Goal: Contribute content: Add original content to the website for others to see

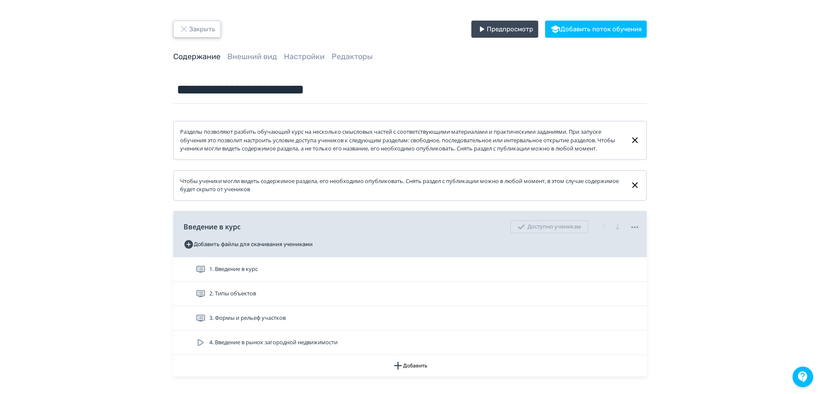
click at [197, 32] on button "Закрыть" at bounding box center [197, 29] width 48 height 17
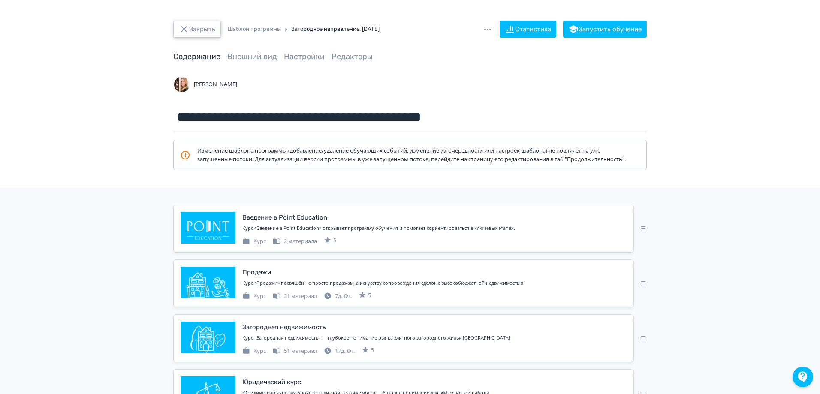
click at [198, 33] on button "Закрыть" at bounding box center [197, 29] width 48 height 17
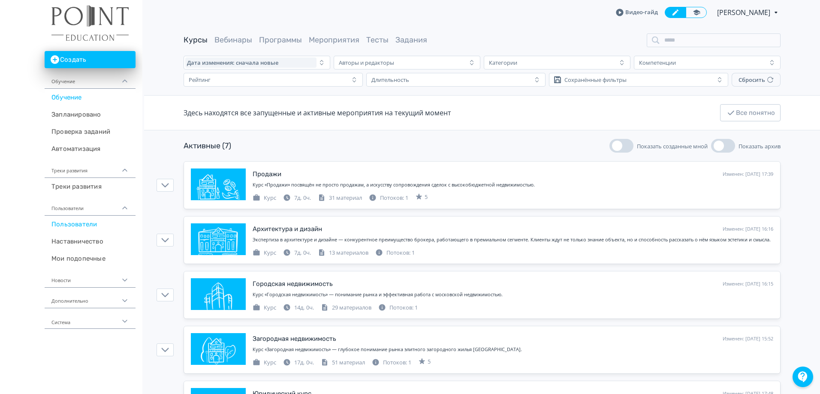
click at [69, 220] on link "Пользователи" at bounding box center [90, 224] width 91 height 17
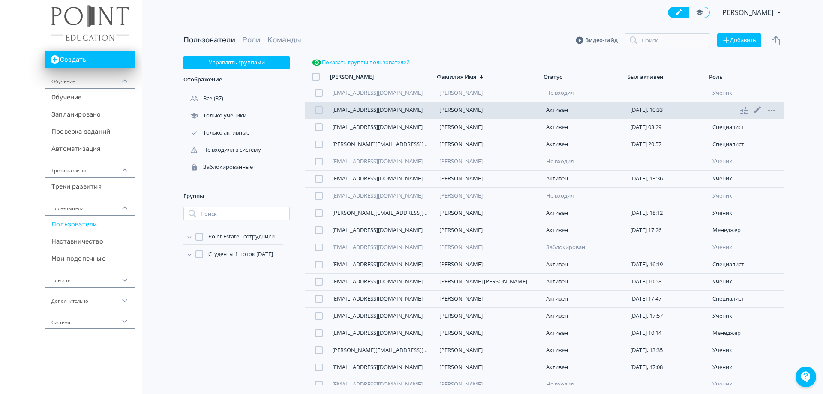
click at [368, 107] on link "udodenkovn@pointestate.ru" at bounding box center [377, 110] width 90 height 8
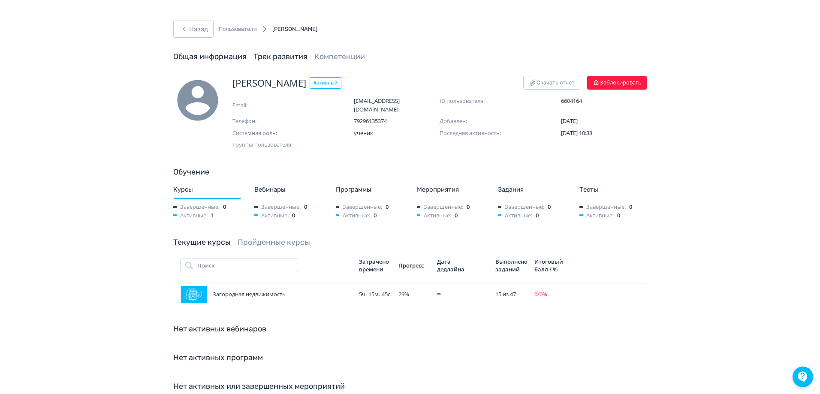
click at [276, 57] on link "Трек развития" at bounding box center [280, 56] width 54 height 9
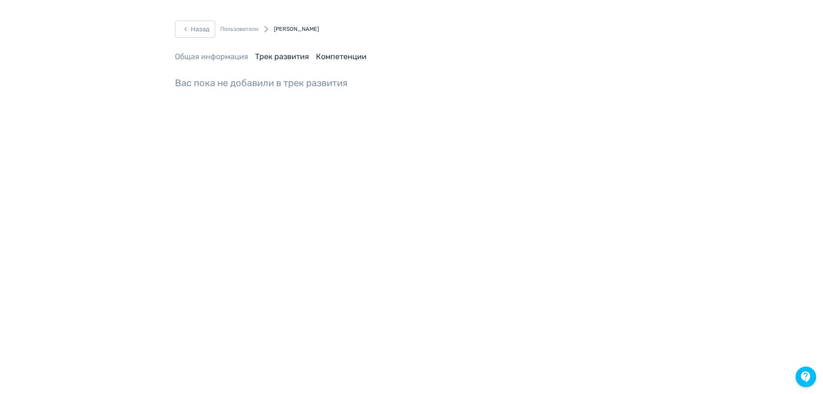
click at [351, 55] on link "Компетенции" at bounding box center [341, 56] width 51 height 9
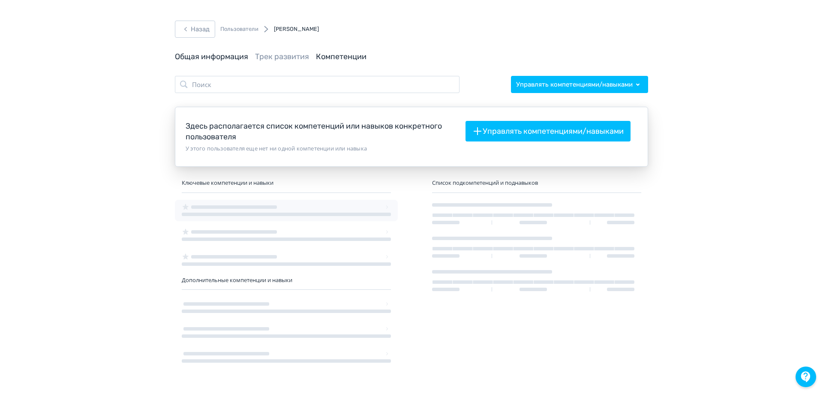
click at [190, 59] on link "Общая информация" at bounding box center [211, 56] width 73 height 9
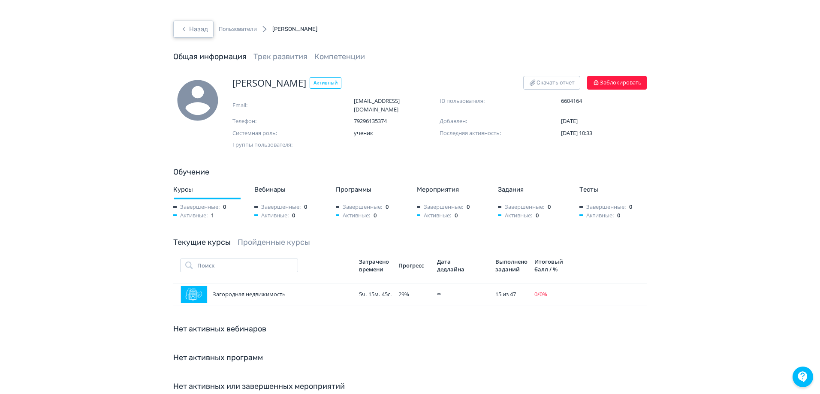
click at [205, 31] on button "Назад" at bounding box center [193, 29] width 40 height 17
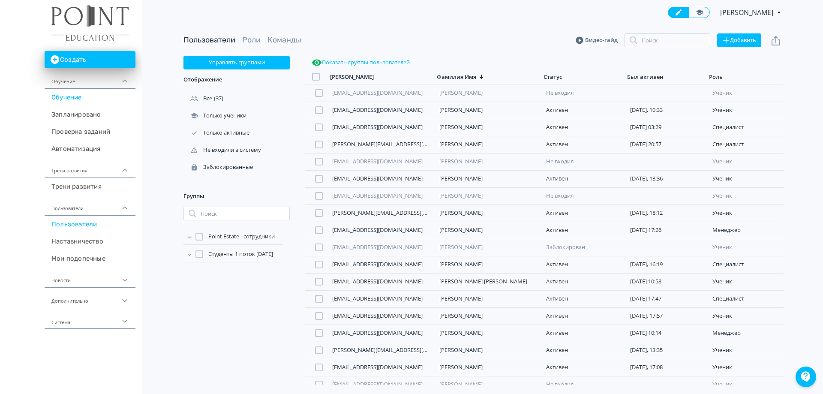
click at [72, 99] on link "Обучение" at bounding box center [90, 97] width 91 height 17
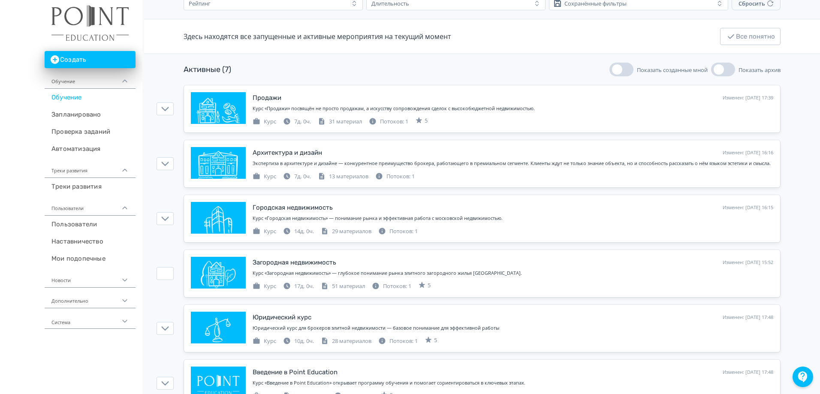
scroll to position [74, 0]
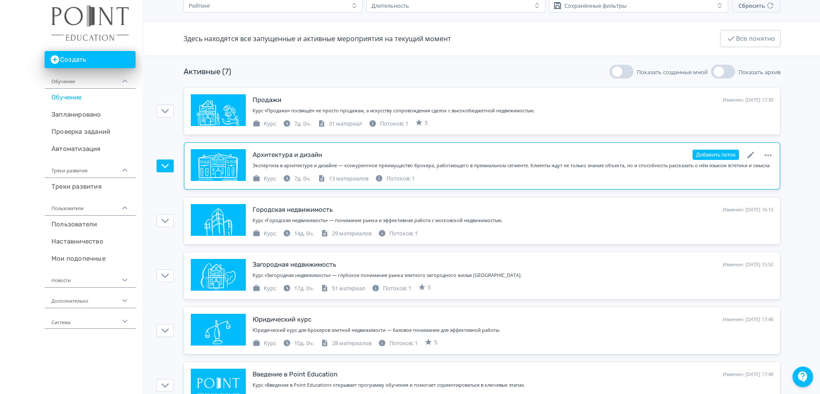
click at [308, 156] on div "Архитектура и дизайн" at bounding box center [286, 155] width 69 height 10
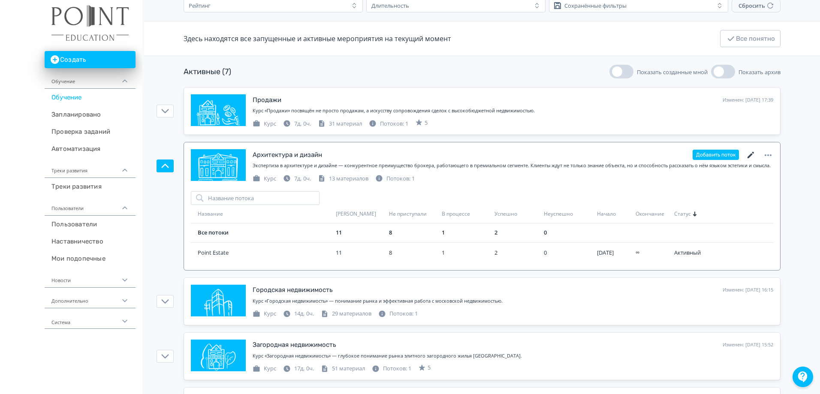
click at [750, 157] on icon at bounding box center [750, 155] width 10 height 10
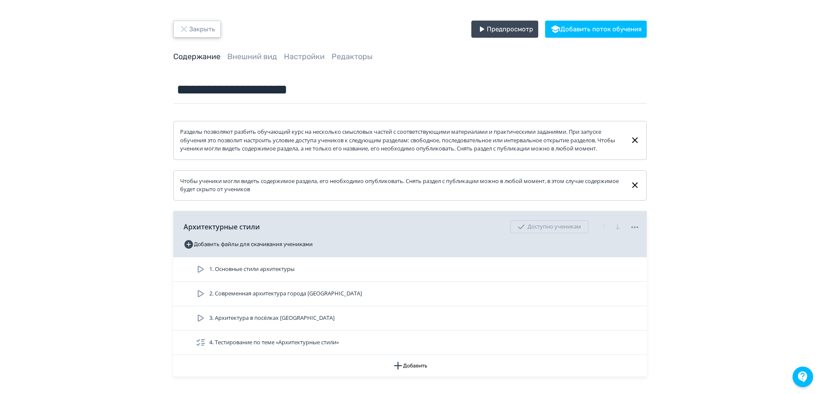
click at [197, 27] on button "Закрыть" at bounding box center [197, 29] width 48 height 17
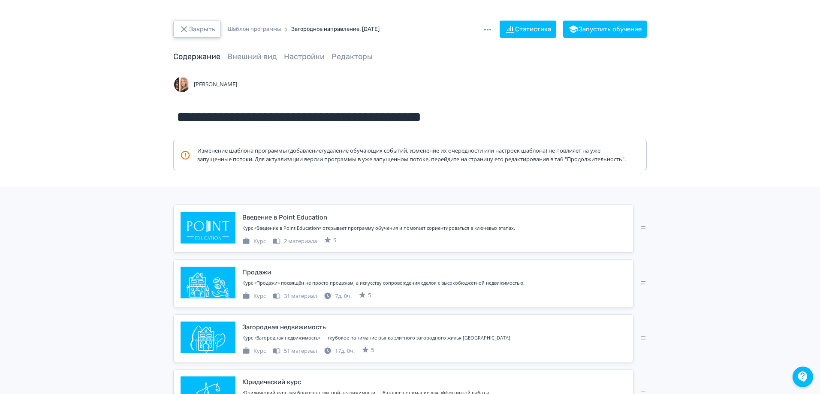
click at [197, 25] on button "Закрыть" at bounding box center [197, 29] width 48 height 17
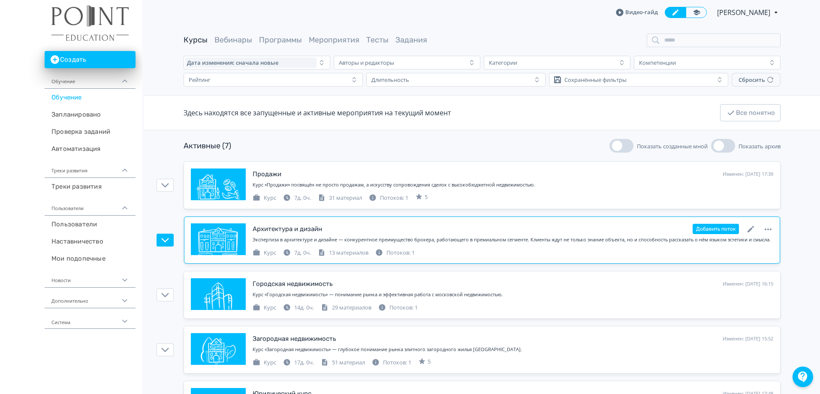
click at [294, 230] on div "Архитектура и дизайн" at bounding box center [286, 229] width 69 height 10
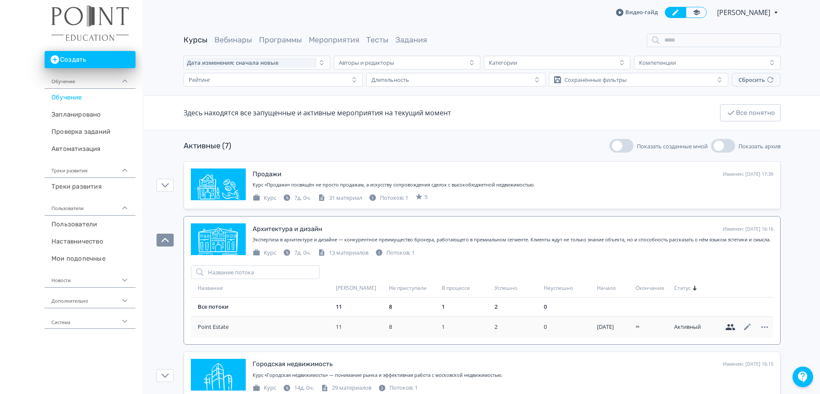
click at [730, 327] on icon at bounding box center [730, 327] width 10 height 10
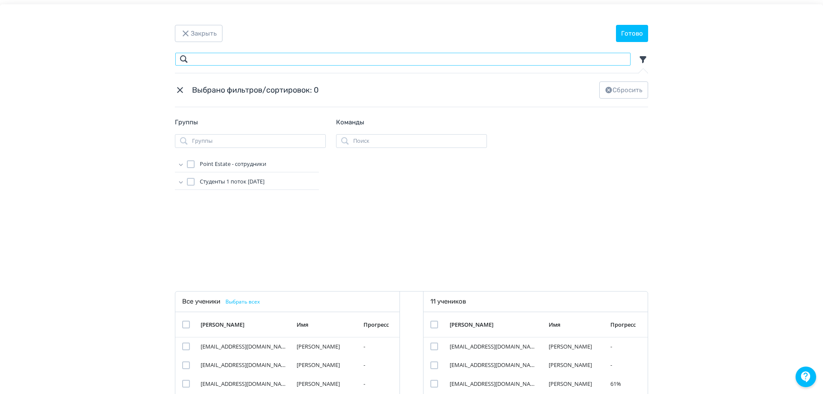
click at [233, 63] on input "Modal" at bounding box center [403, 59] width 456 height 14
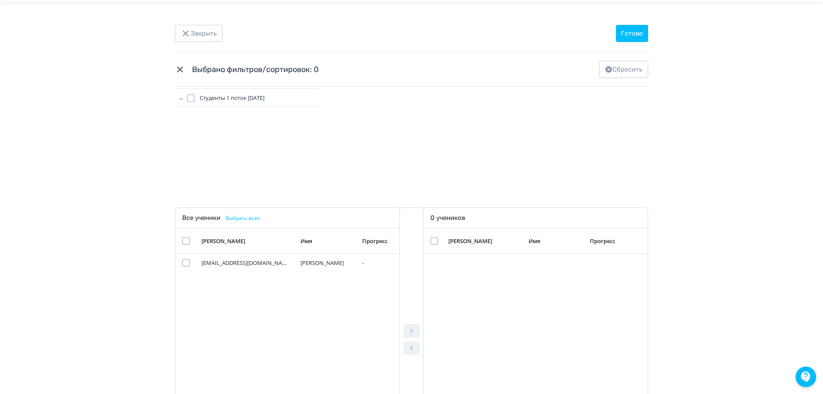
scroll to position [86, 0]
type input "****"
click at [185, 262] on div "Modal" at bounding box center [186, 261] width 8 height 8
click at [415, 327] on button "Modal" at bounding box center [411, 329] width 16 height 14
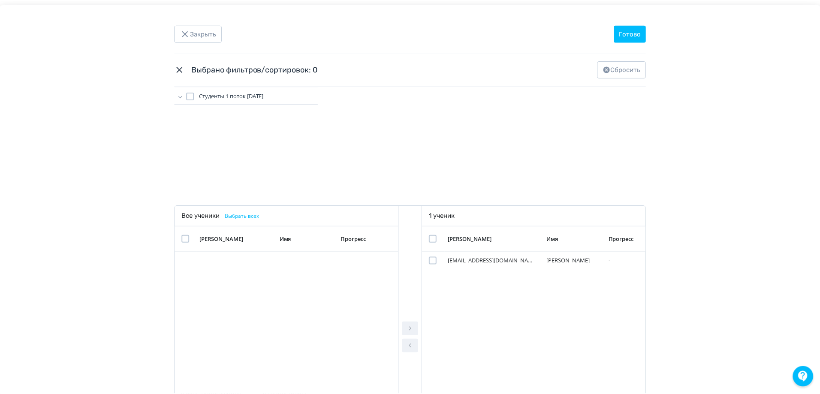
scroll to position [0, 0]
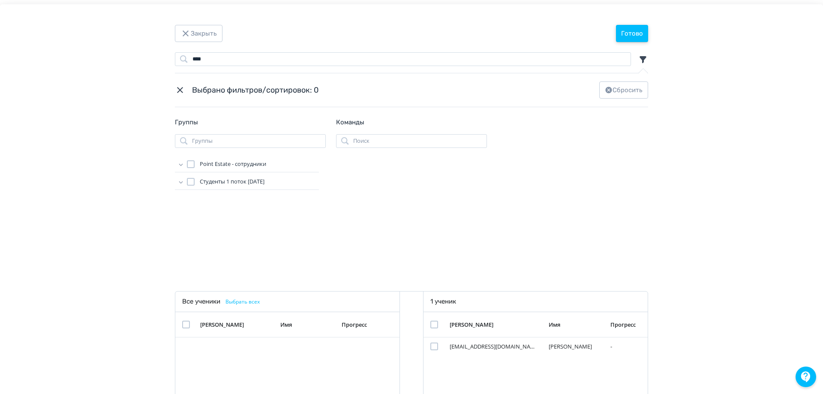
click at [640, 33] on button "Готово" at bounding box center [632, 33] width 32 height 17
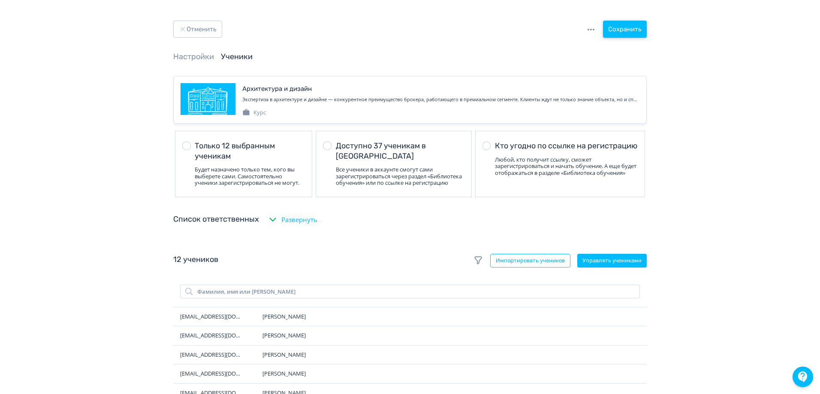
click at [640, 33] on button "Сохранить" at bounding box center [625, 29] width 44 height 17
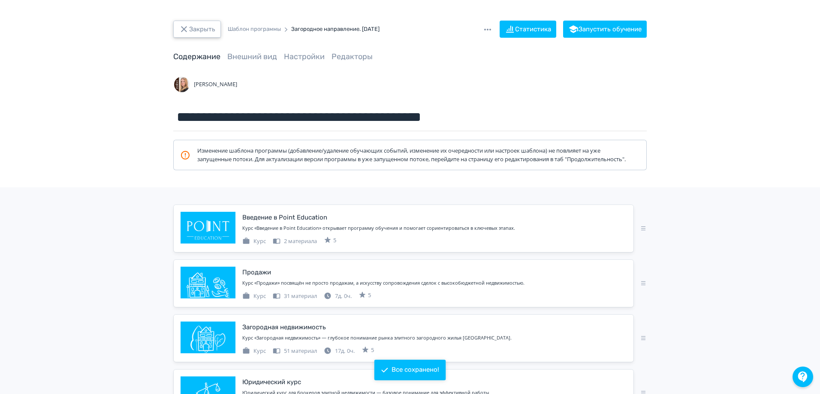
click at [207, 32] on button "Закрыть" at bounding box center [197, 29] width 48 height 17
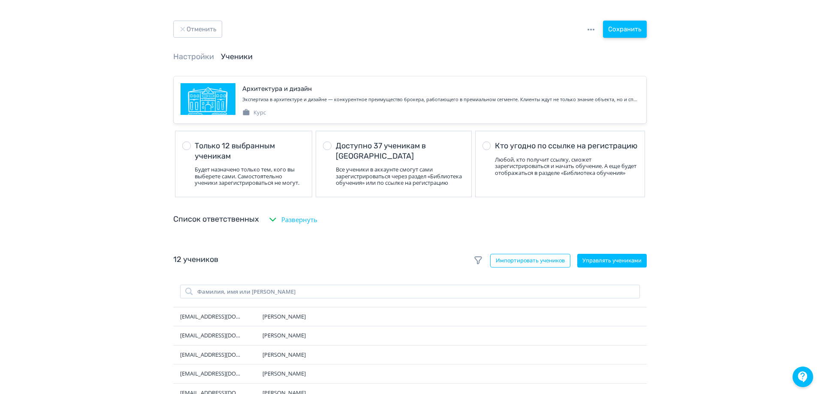
click at [628, 28] on button "Сохранить" at bounding box center [625, 29] width 44 height 17
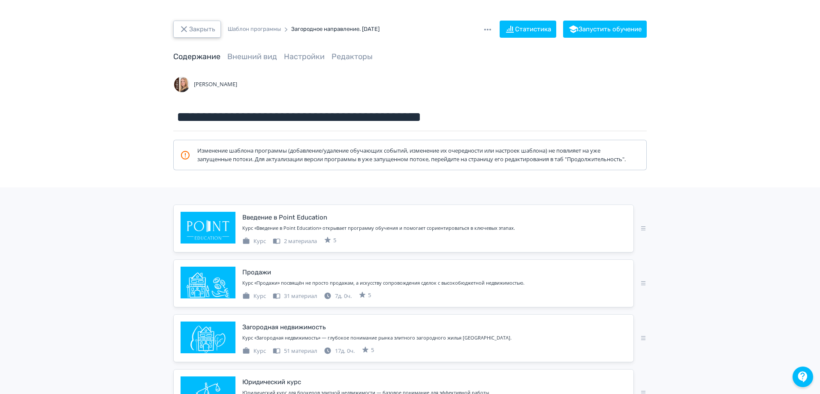
click at [207, 31] on button "Закрыть" at bounding box center [197, 29] width 48 height 17
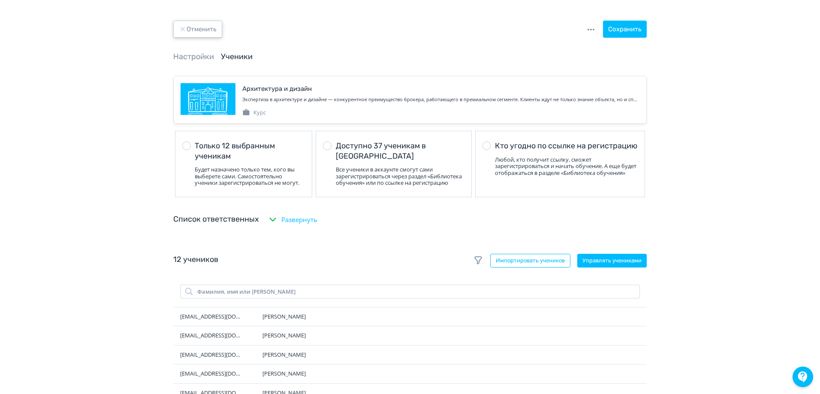
click at [209, 27] on button "Отменить" at bounding box center [197, 29] width 49 height 17
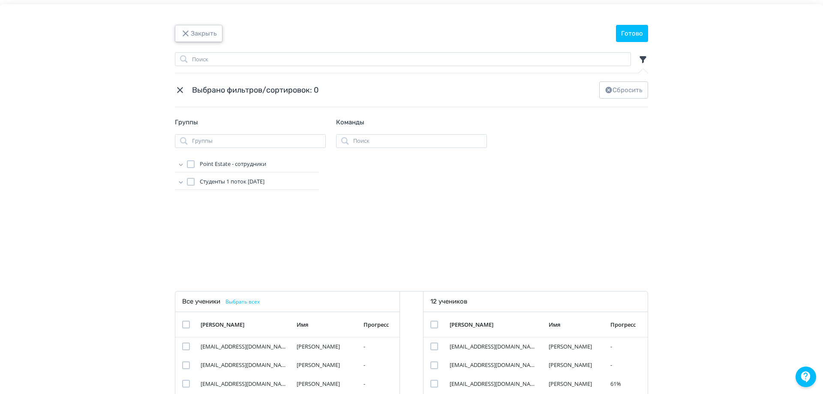
click at [193, 36] on button "Закрыть" at bounding box center [199, 33] width 48 height 17
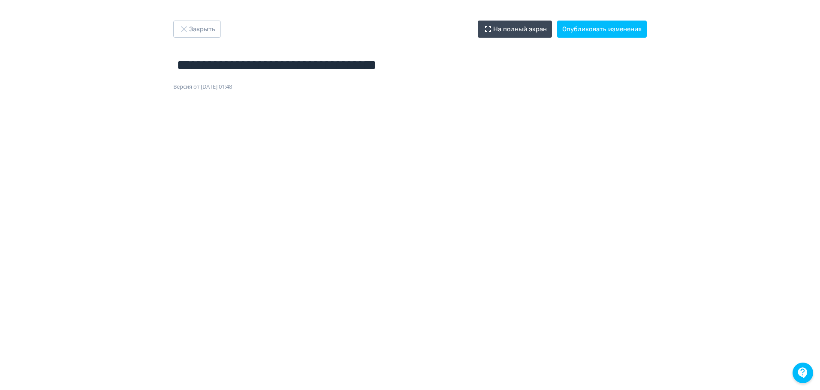
click at [48, 58] on div "**********" at bounding box center [410, 195] width 820 height 349
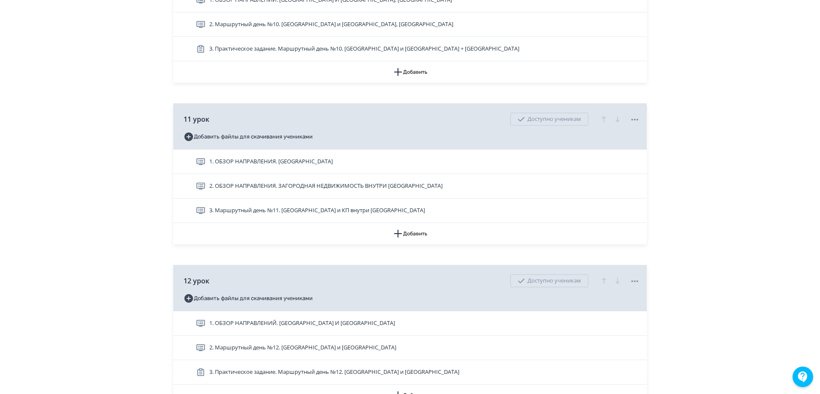
scroll to position [2057, 0]
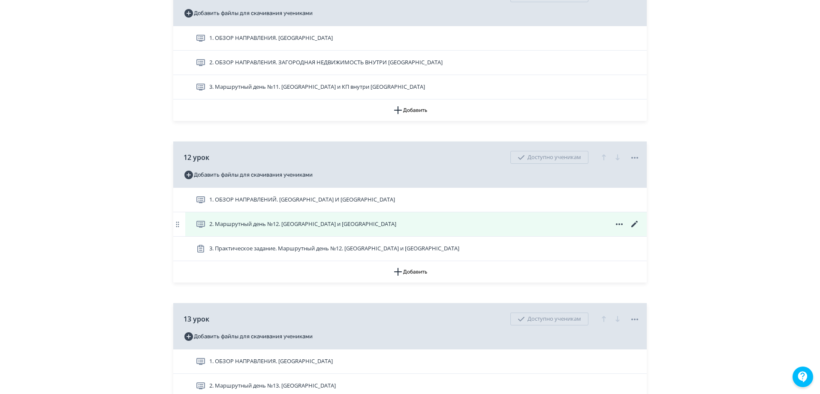
click at [633, 229] on icon at bounding box center [634, 224] width 10 height 10
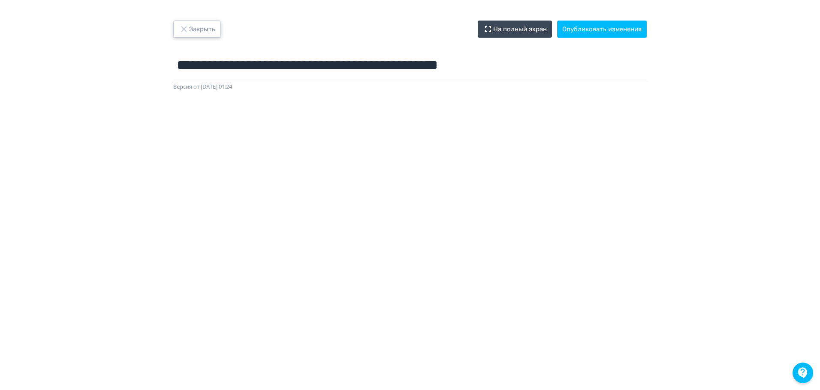
click at [207, 30] on button "Закрыть" at bounding box center [197, 29] width 48 height 17
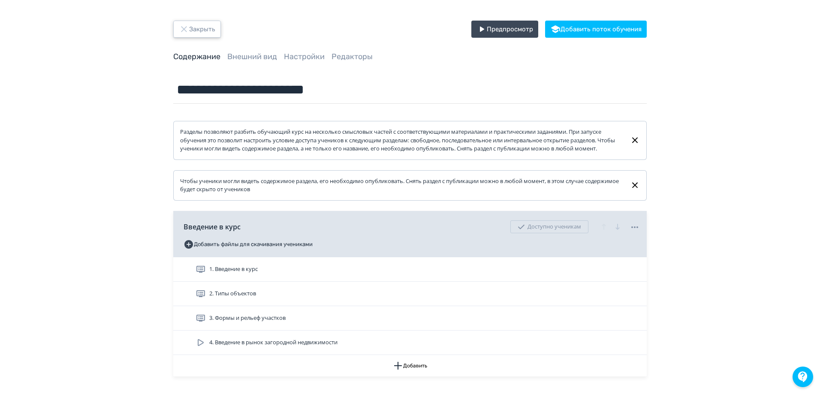
click at [207, 30] on button "Закрыть" at bounding box center [197, 29] width 48 height 17
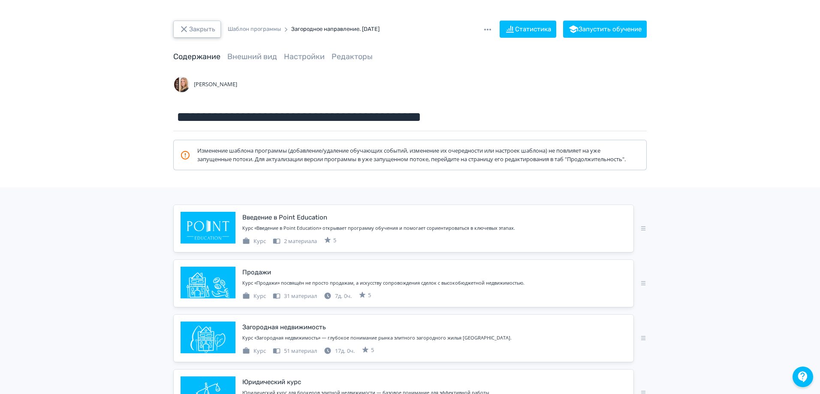
click at [207, 30] on button "Закрыть" at bounding box center [197, 29] width 48 height 17
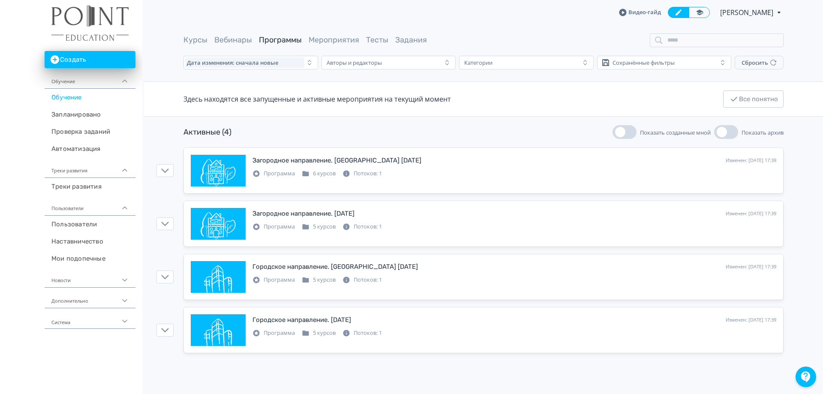
click at [273, 43] on link "Программы" at bounding box center [280, 39] width 43 height 9
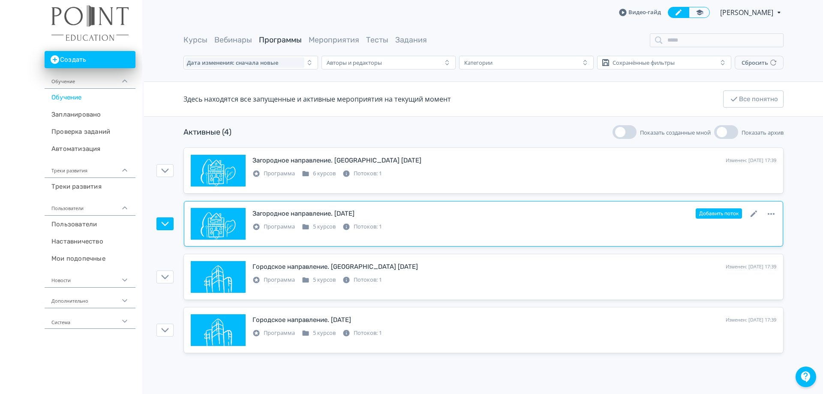
click at [354, 212] on div "Загородное направление. 29 сентября 2025 год" at bounding box center [303, 214] width 102 height 10
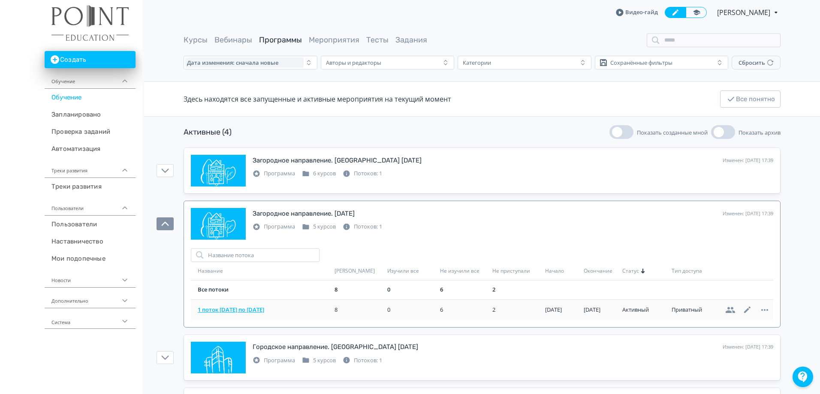
click at [256, 311] on span "1 поток 29.09.2025 по 17.11.2025" at bounding box center [264, 310] width 133 height 9
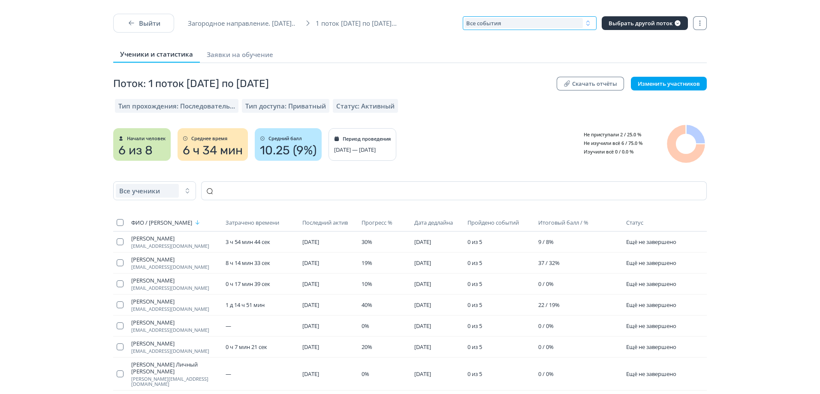
click at [571, 25] on div "Все события" at bounding box center [523, 23] width 118 height 10
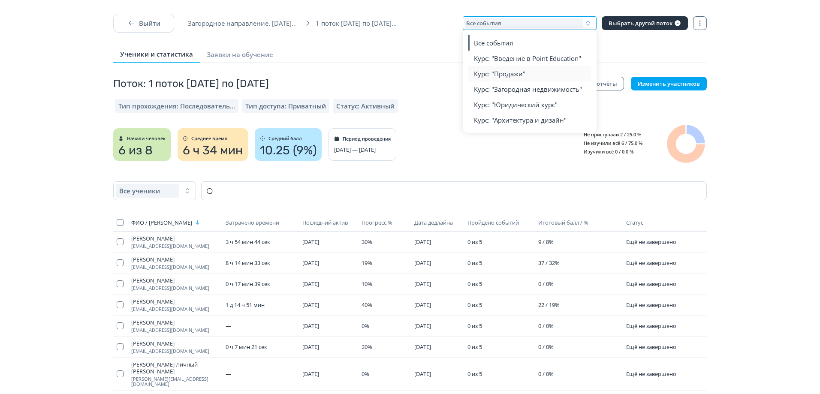
click at [517, 76] on span "Курс: "Продажи"" at bounding box center [499, 73] width 51 height 9
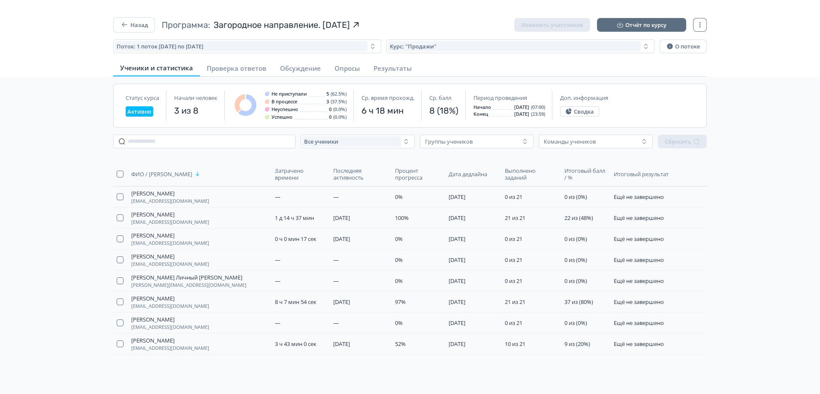
click at [66, 137] on div "Все ученики Группы учеников Команды учеников Сбросить ФИО / Логин Затрачено вре…" at bounding box center [410, 275] width 820 height 295
click at [136, 27] on button "Назад" at bounding box center [134, 24] width 42 height 15
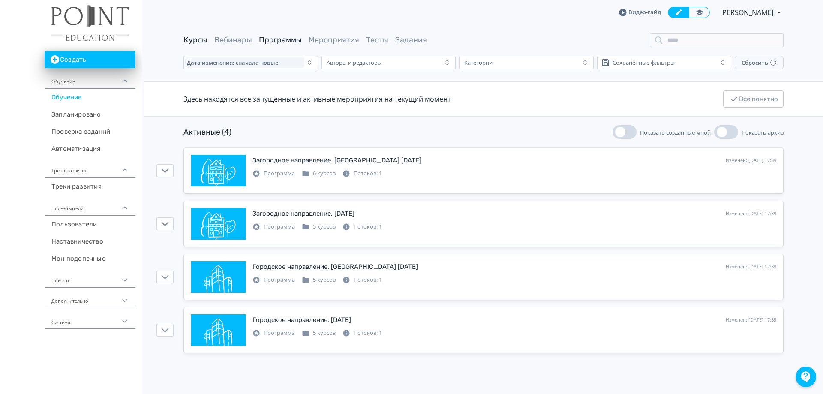
click at [186, 36] on link "Курсы" at bounding box center [195, 39] width 24 height 9
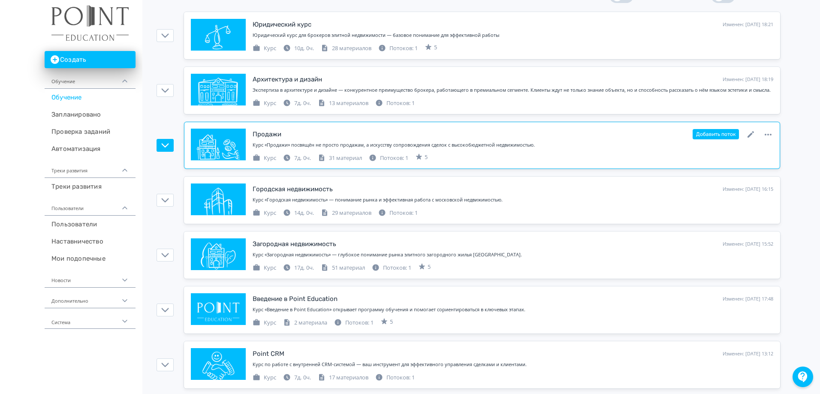
scroll to position [160, 0]
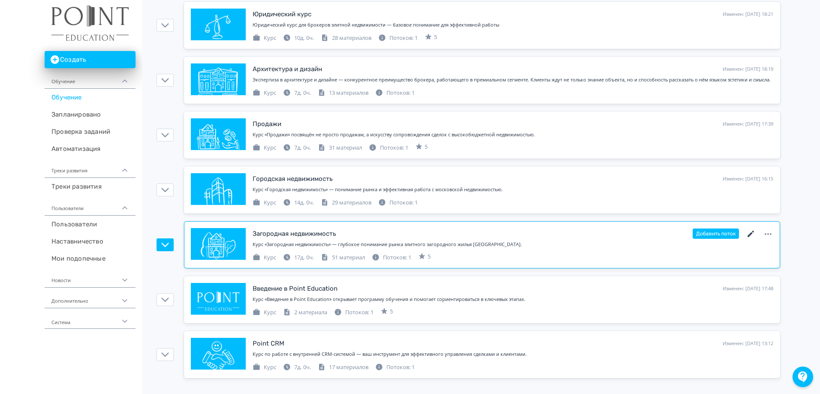
click at [752, 231] on icon at bounding box center [750, 234] width 6 height 6
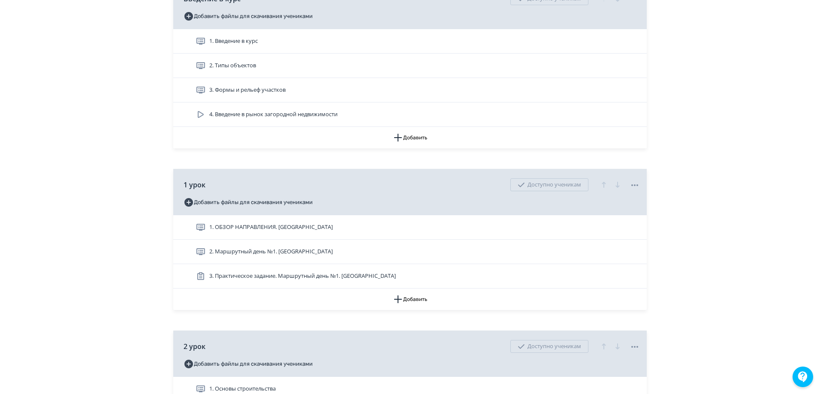
scroll to position [300, 0]
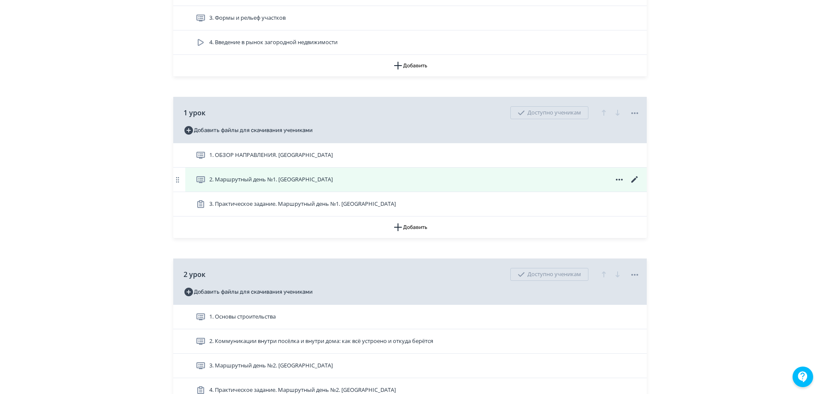
click at [635, 183] on icon at bounding box center [634, 179] width 6 height 6
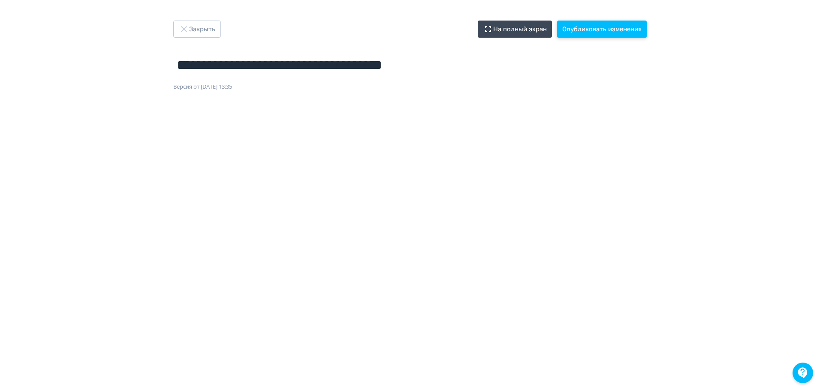
click at [612, 26] on button "Опубликовать изменения" at bounding box center [602, 29] width 90 height 17
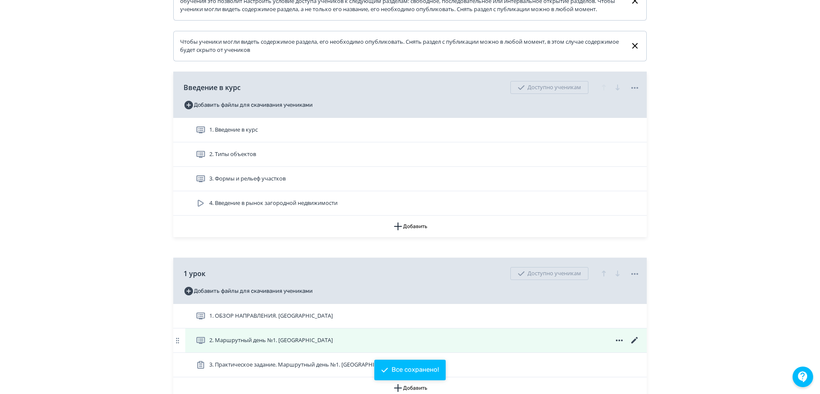
scroll to position [214, 0]
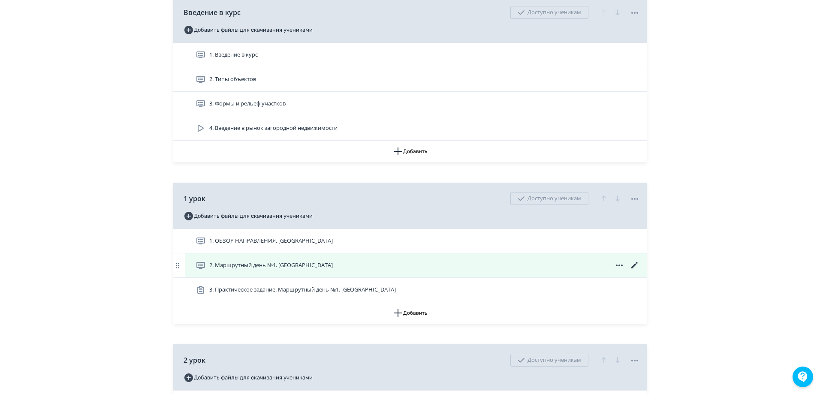
click at [634, 268] on icon at bounding box center [634, 265] width 6 height 6
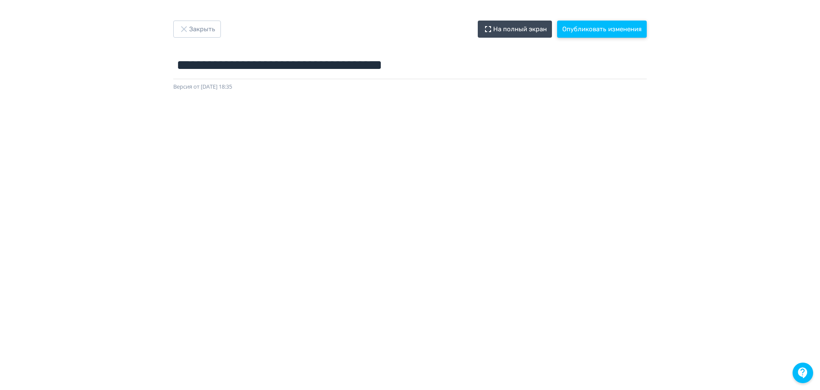
click at [612, 24] on button "Опубликовать изменения" at bounding box center [602, 29] width 90 height 17
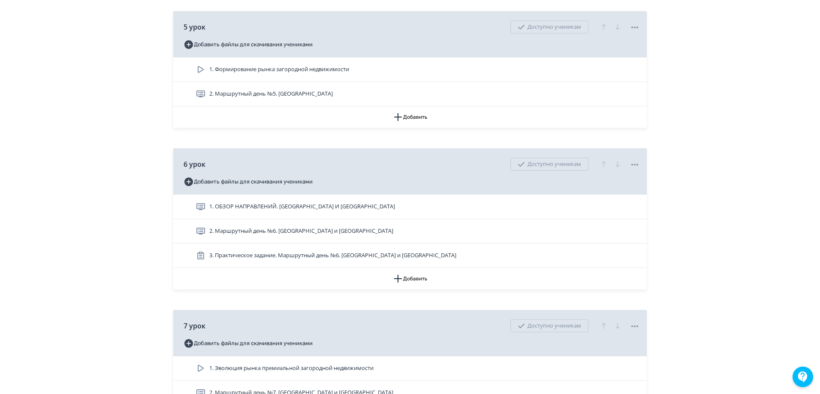
scroll to position [1072, 0]
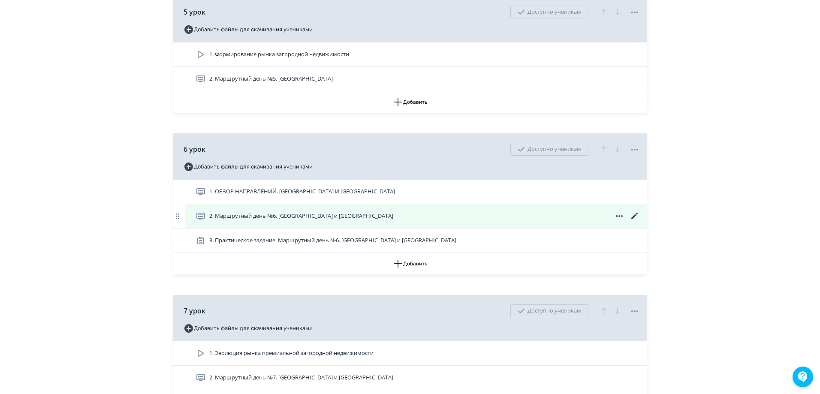
click at [637, 221] on icon at bounding box center [634, 216] width 10 height 10
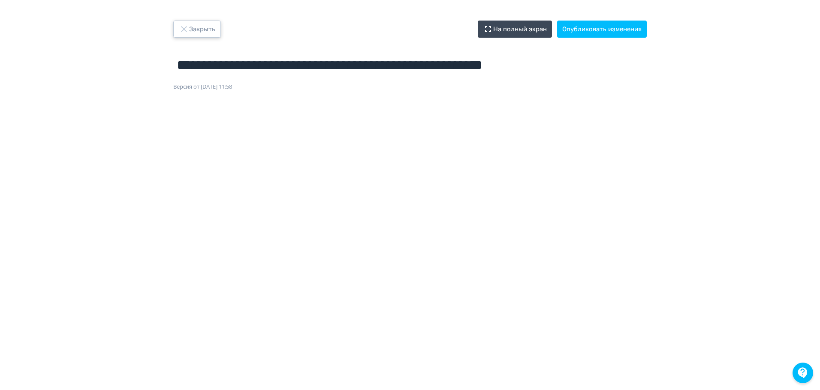
click at [183, 33] on icon "button" at bounding box center [184, 29] width 10 height 10
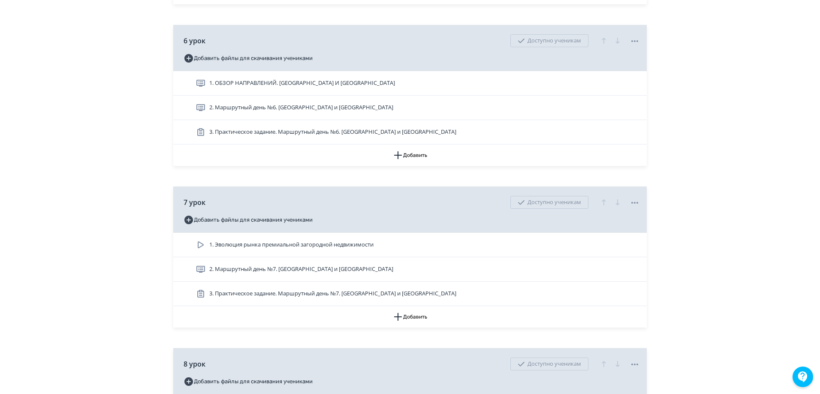
scroll to position [1200, 0]
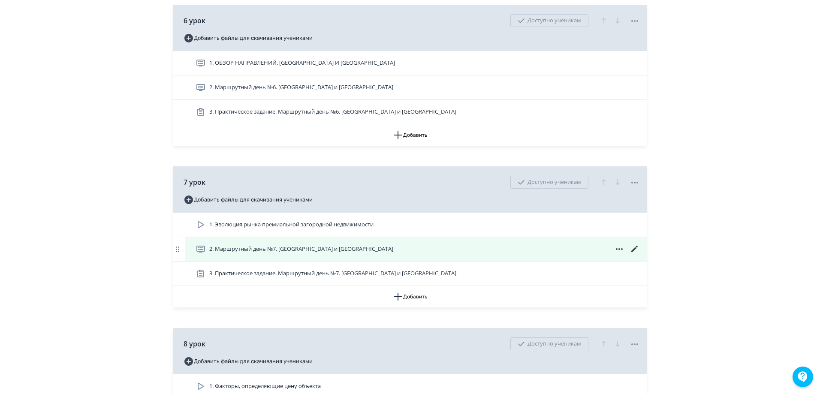
click at [634, 254] on icon at bounding box center [634, 249] width 10 height 10
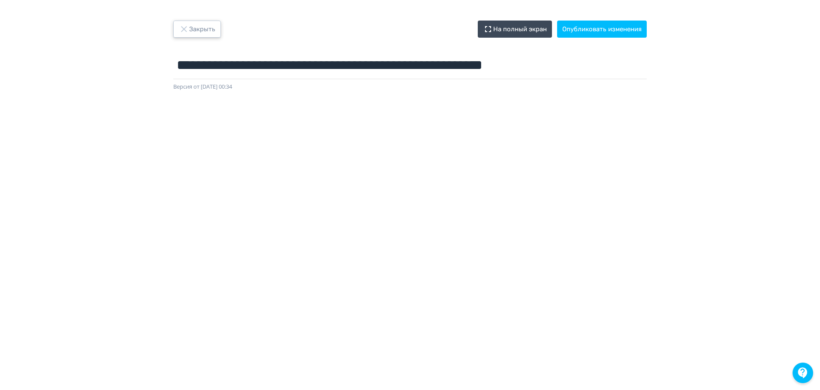
click at [190, 32] on button "Закрыть" at bounding box center [197, 29] width 48 height 17
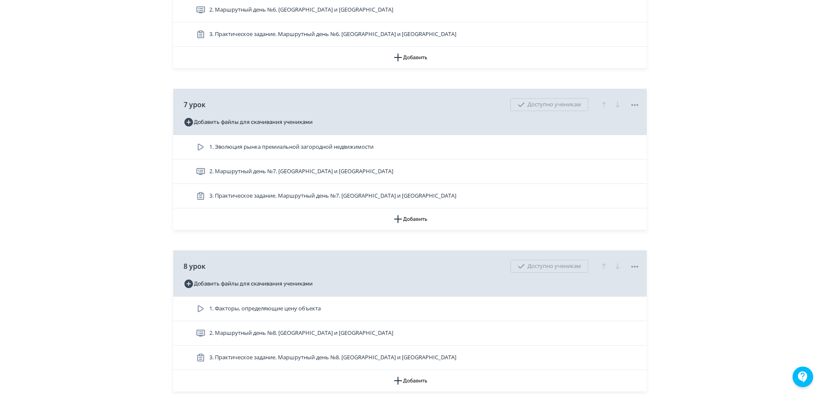
scroll to position [1372, 0]
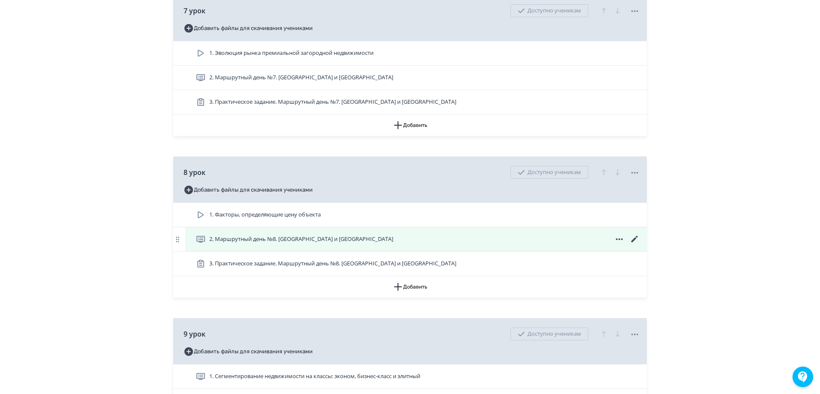
click at [638, 244] on icon at bounding box center [634, 239] width 10 height 10
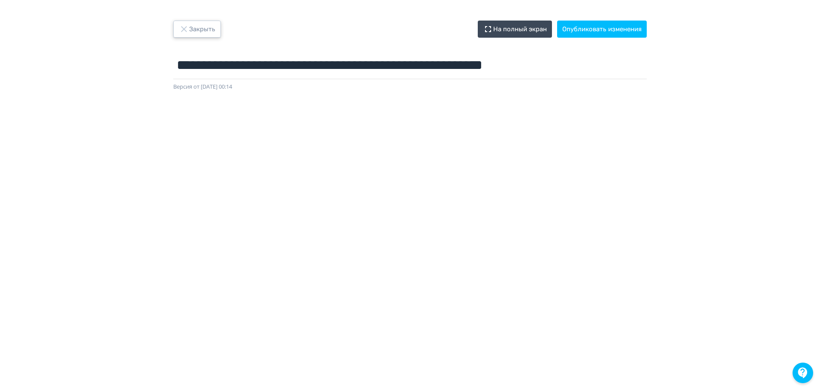
click at [200, 24] on button "Закрыть" at bounding box center [197, 29] width 48 height 17
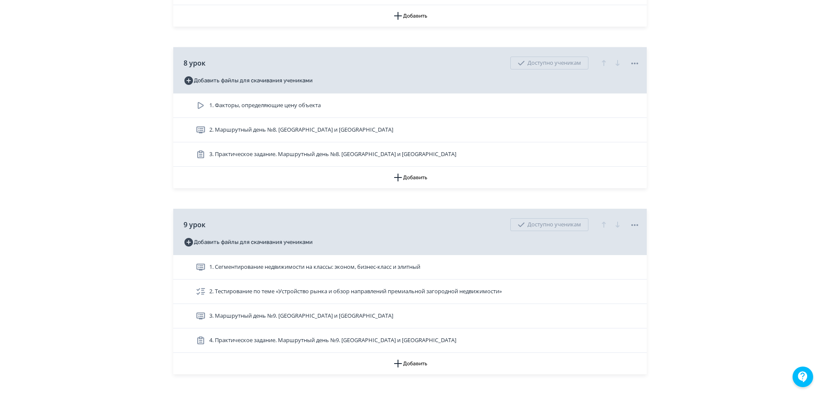
scroll to position [1500, 0]
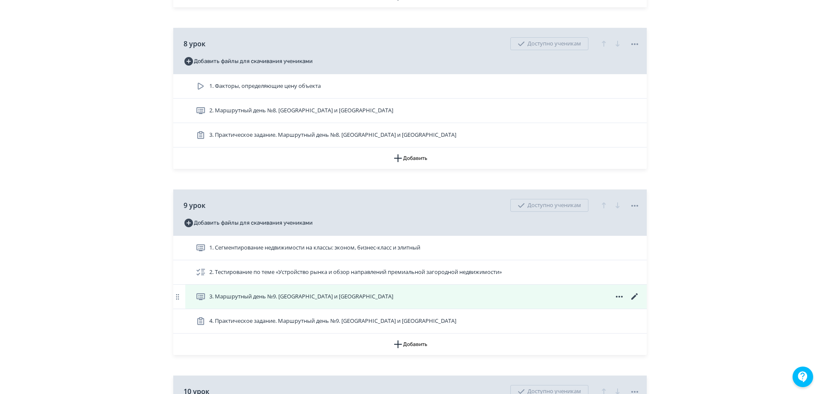
click at [633, 300] on icon at bounding box center [634, 296] width 6 height 6
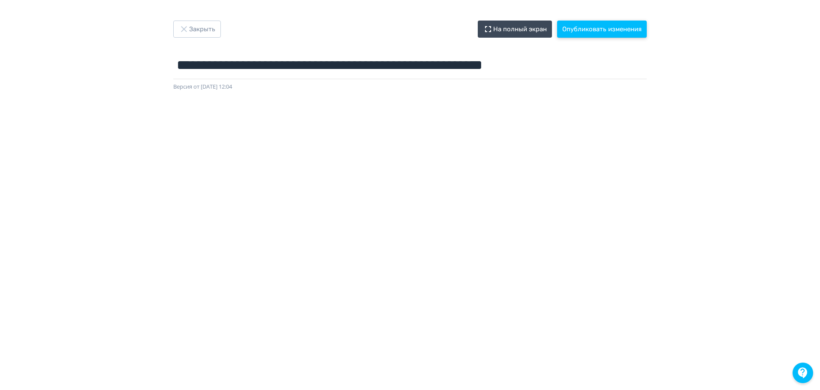
click at [610, 34] on button "Опубликовать изменения" at bounding box center [602, 29] width 90 height 17
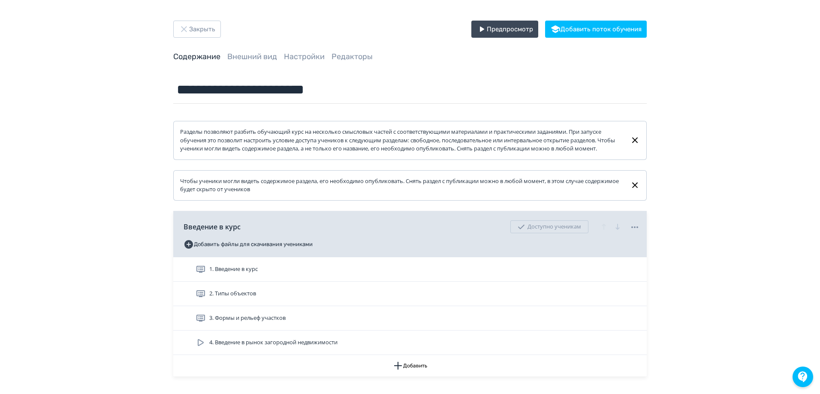
drag, startPoint x: 98, startPoint y: 224, endPoint x: 91, endPoint y: 195, distance: 29.9
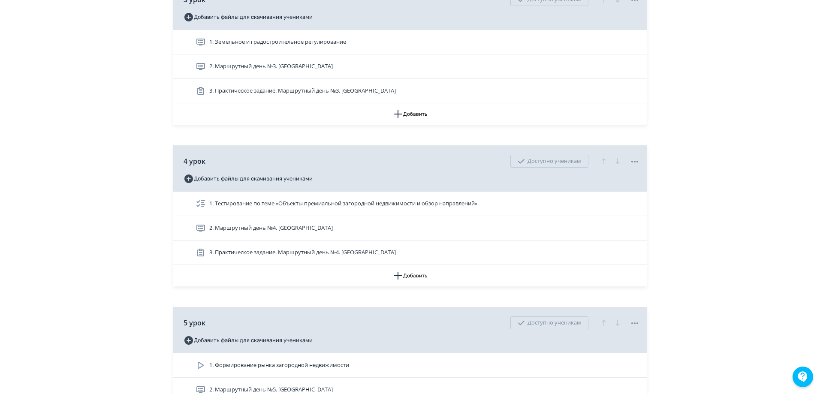
scroll to position [772, 0]
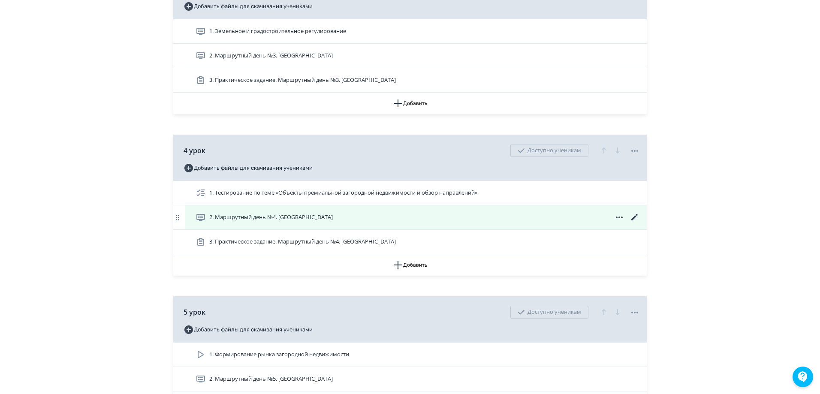
click at [633, 222] on icon at bounding box center [634, 217] width 10 height 10
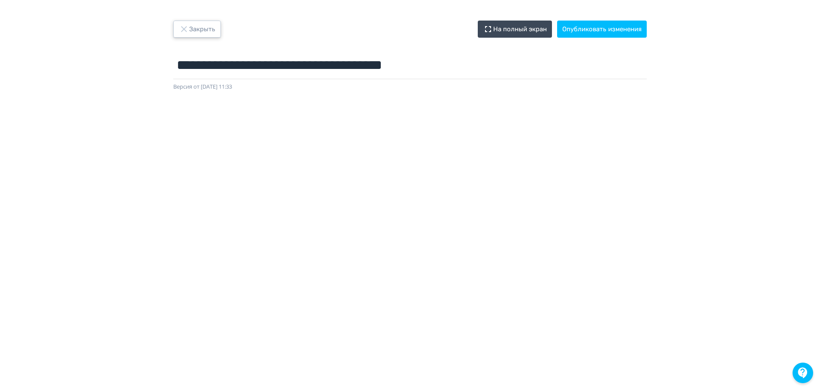
click at [207, 32] on button "Закрыть" at bounding box center [197, 29] width 48 height 17
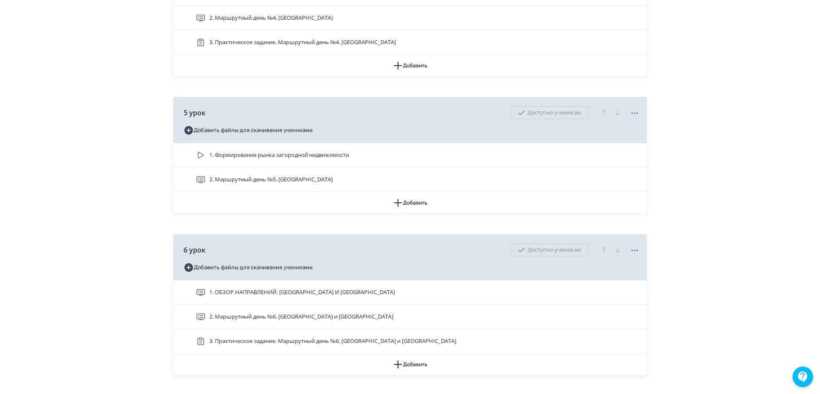
scroll to position [986, 0]
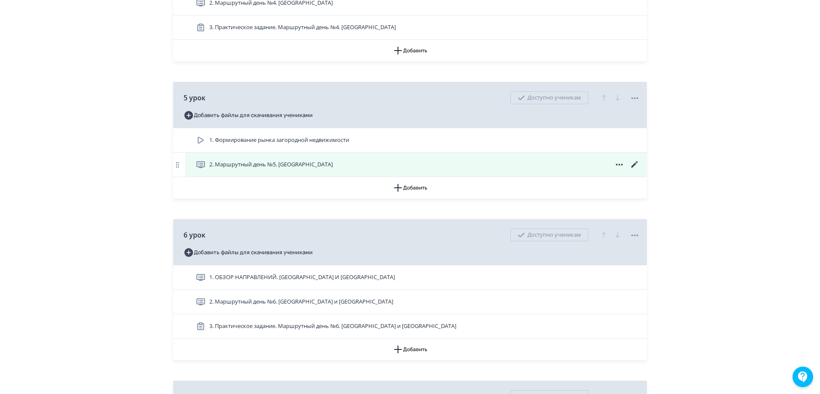
click at [638, 170] on icon at bounding box center [634, 164] width 10 height 10
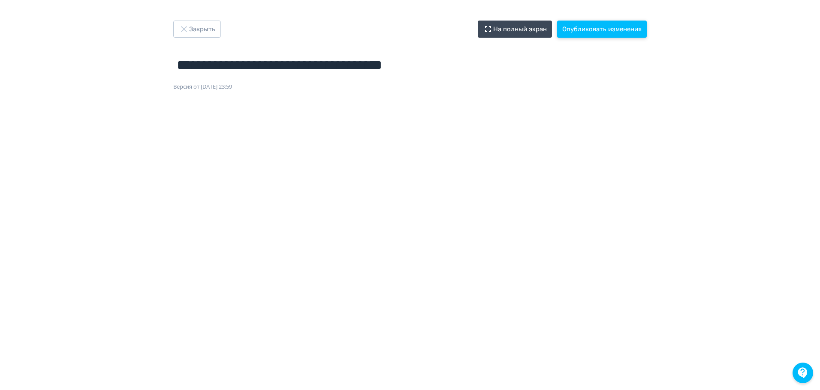
click at [593, 29] on button "Опубликовать изменения" at bounding box center [602, 29] width 90 height 17
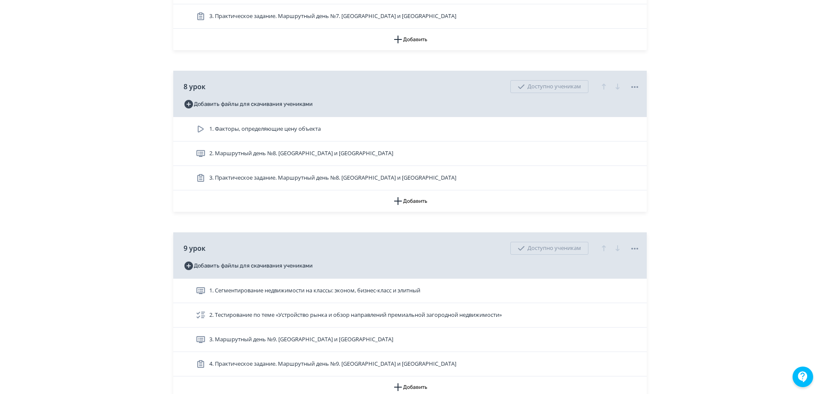
scroll to position [1672, 0]
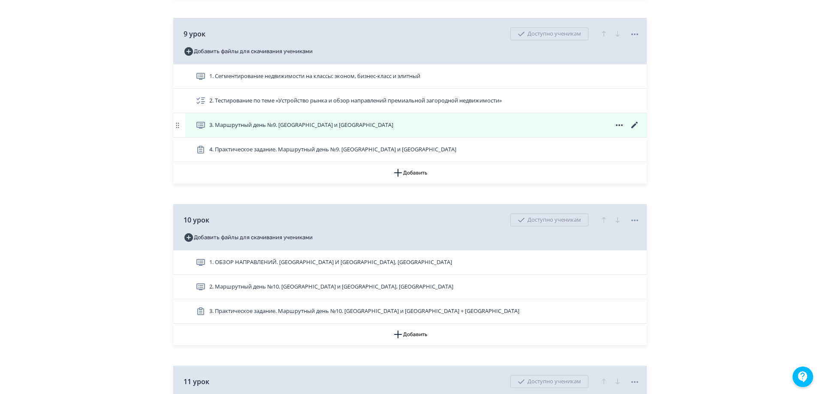
click at [636, 130] on icon at bounding box center [634, 125] width 10 height 10
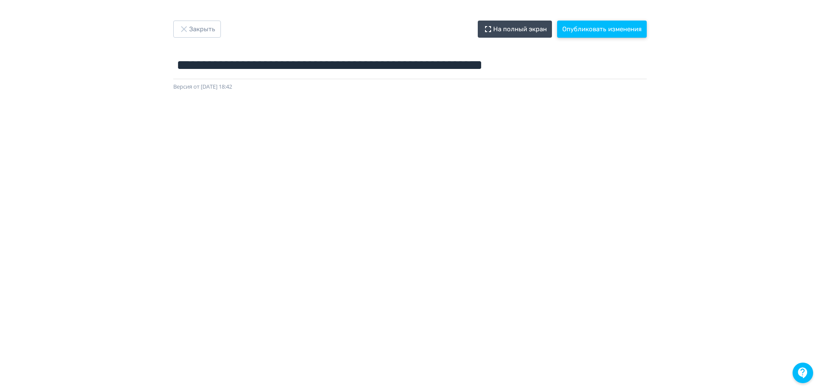
click at [640, 34] on button "Опубликовать изменения" at bounding box center [602, 29] width 90 height 17
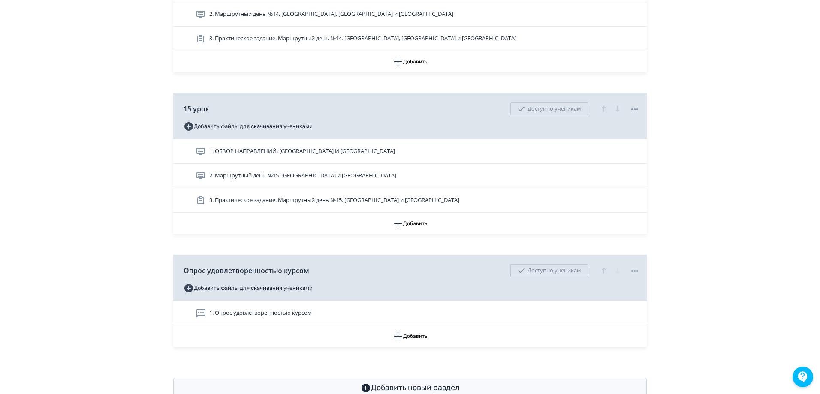
scroll to position [2624, 0]
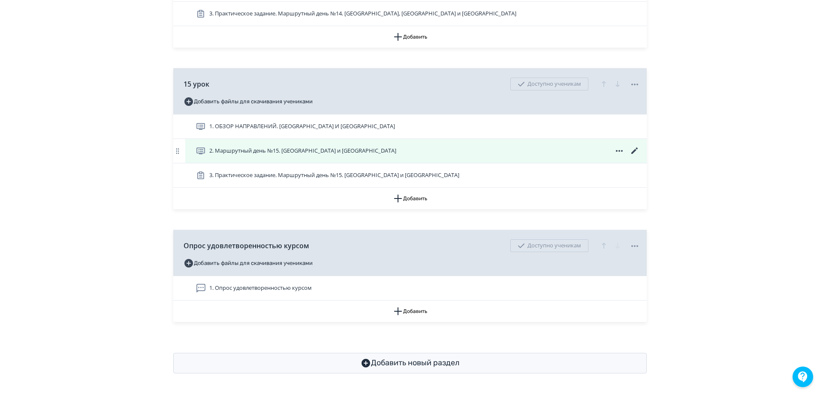
click at [634, 148] on icon at bounding box center [634, 151] width 10 height 10
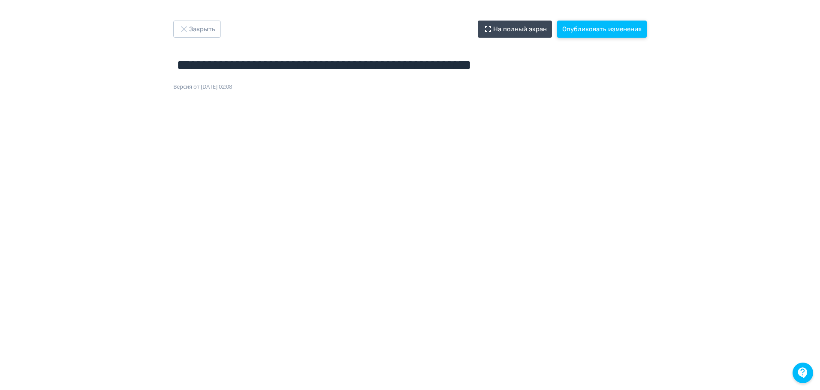
click at [634, 24] on button "Опубликовать изменения" at bounding box center [602, 29] width 90 height 17
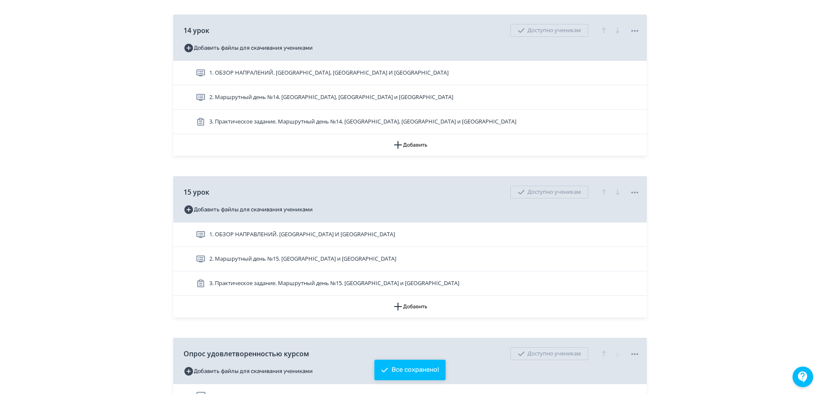
scroll to position [2624, 0]
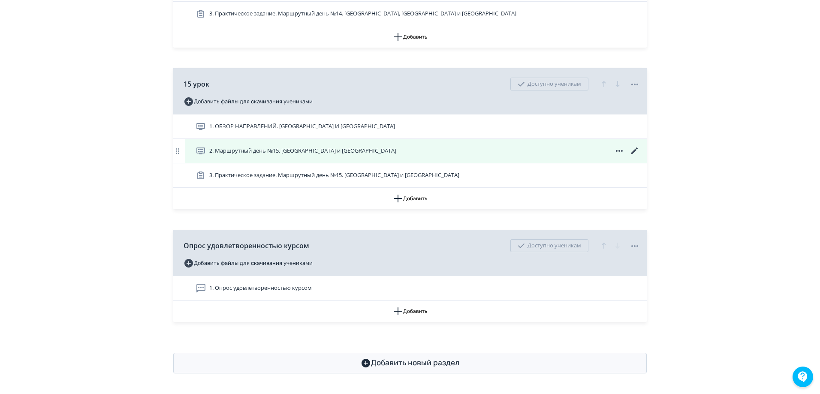
click at [268, 150] on span "2. Маршрутный день №15. [GEOGRAPHIC_DATA] и [GEOGRAPHIC_DATA]" at bounding box center [302, 151] width 187 height 9
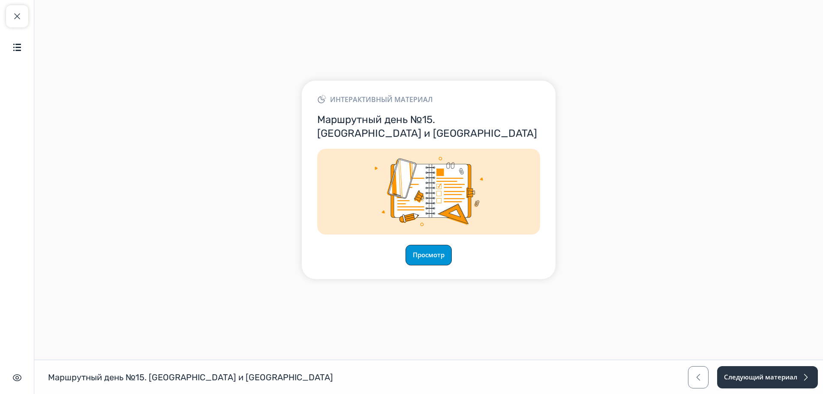
click at [438, 255] on button "Просмотр" at bounding box center [428, 255] width 46 height 21
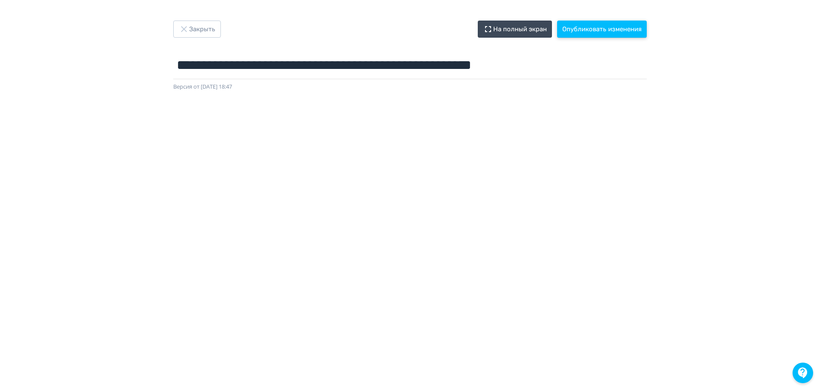
click at [587, 27] on button "Опубликовать изменения" at bounding box center [602, 29] width 90 height 17
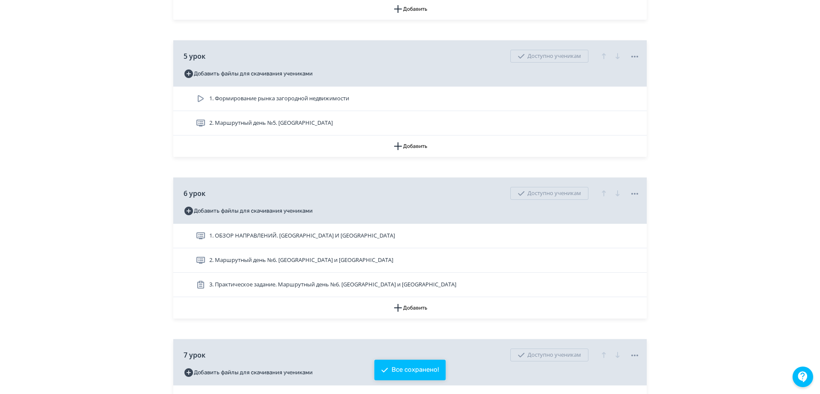
scroll to position [2624, 0]
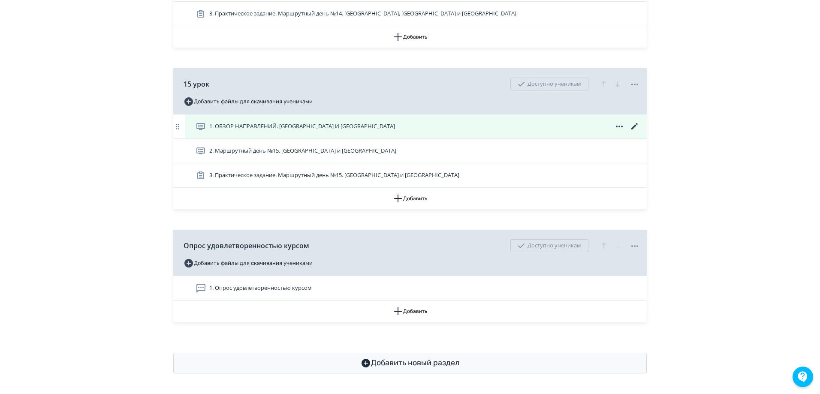
click at [275, 128] on span "1. ОБЗОР НАПРАВЛЕНИЙ. [GEOGRAPHIC_DATA] И [GEOGRAPHIC_DATA]" at bounding box center [302, 126] width 186 height 9
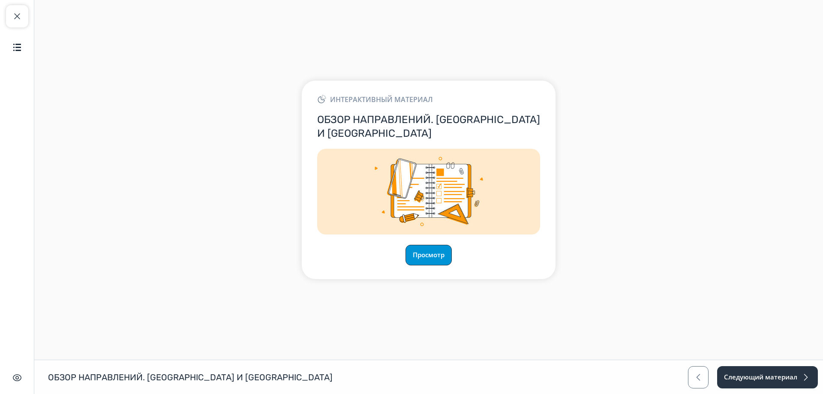
click at [439, 255] on button "Просмотр" at bounding box center [428, 255] width 46 height 21
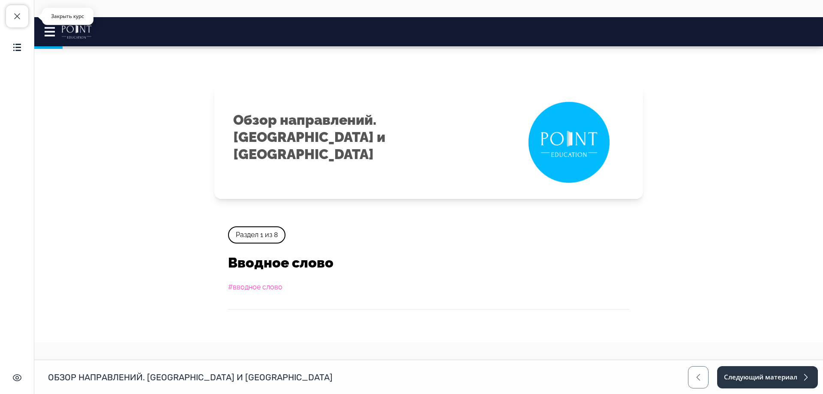
click at [15, 9] on button "Закрыть курс" at bounding box center [17, 16] width 22 height 22
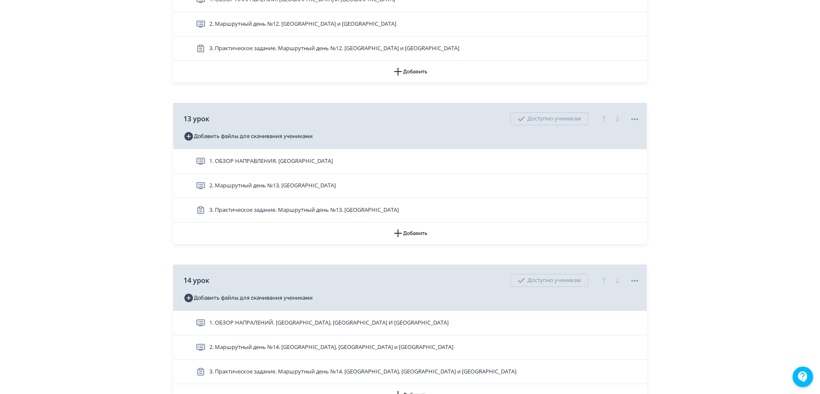
scroll to position [2624, 0]
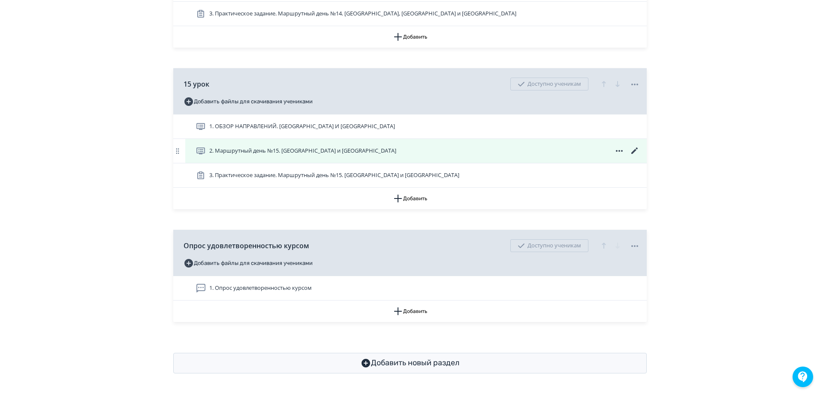
click at [633, 152] on icon at bounding box center [634, 150] width 6 height 6
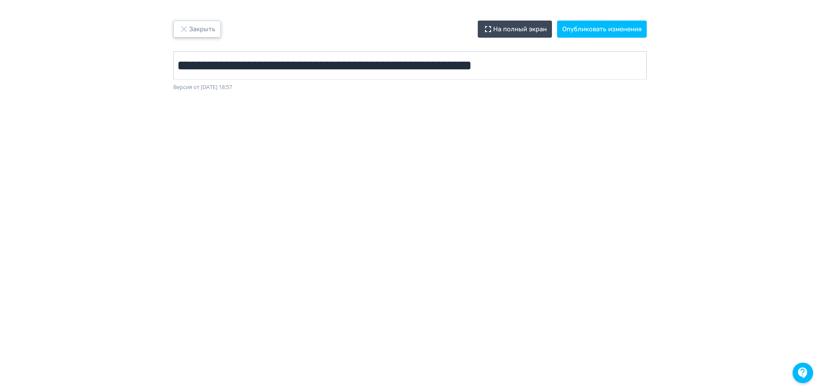
drag, startPoint x: 209, startPoint y: 30, endPoint x: 304, endPoint y: 53, distance: 98.4
click at [209, 30] on button "Закрыть" at bounding box center [197, 29] width 48 height 17
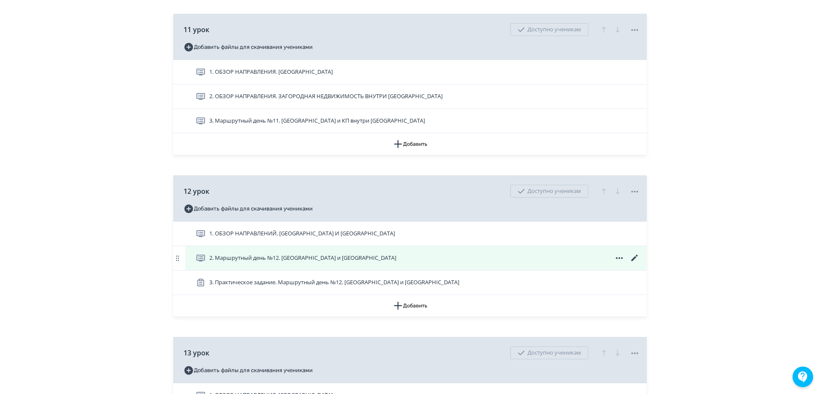
scroll to position [1981, 0]
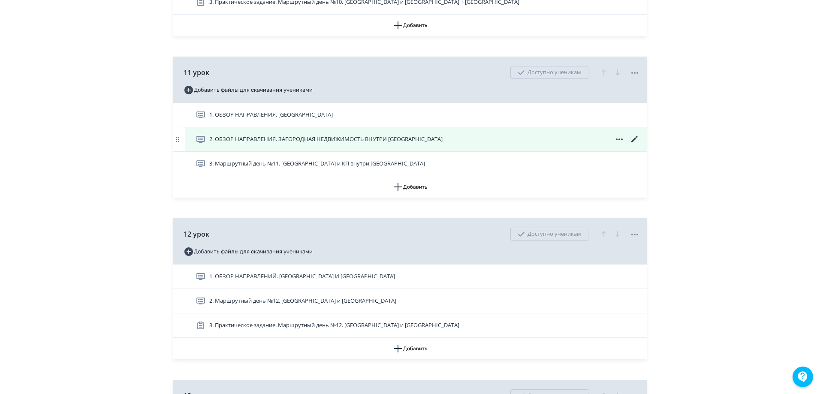
click at [636, 144] on icon at bounding box center [634, 139] width 10 height 10
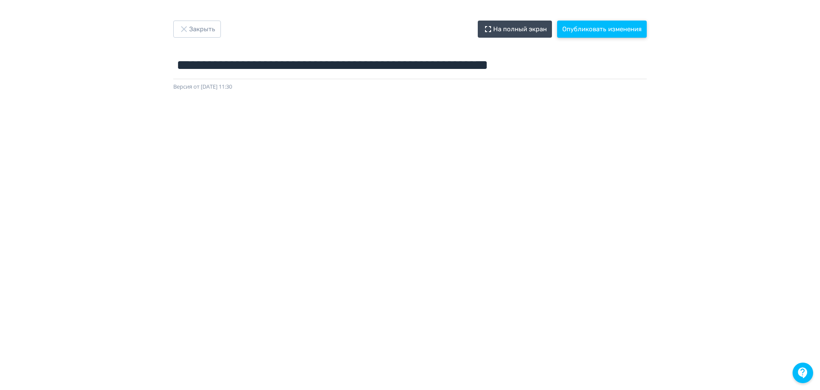
click at [582, 28] on button "Опубликовать изменения" at bounding box center [602, 29] width 90 height 17
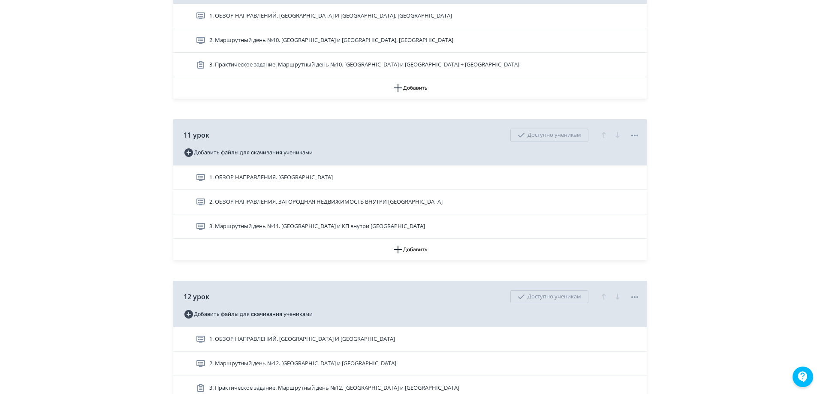
scroll to position [2015, 0]
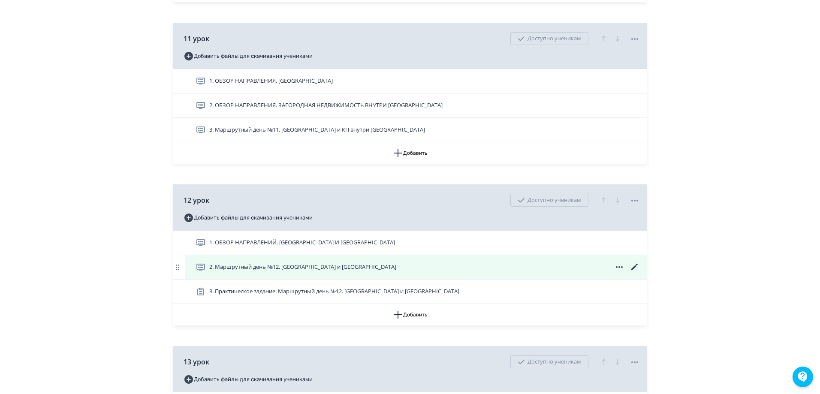
click at [630, 272] on icon at bounding box center [634, 267] width 10 height 10
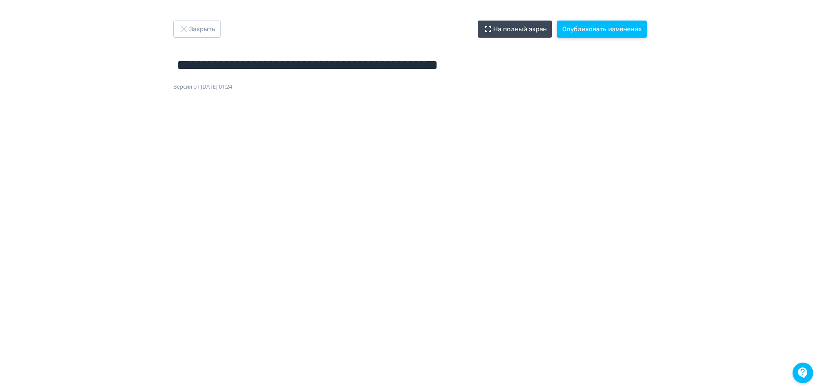
click at [596, 23] on button "Опубликовать изменения" at bounding box center [602, 29] width 90 height 17
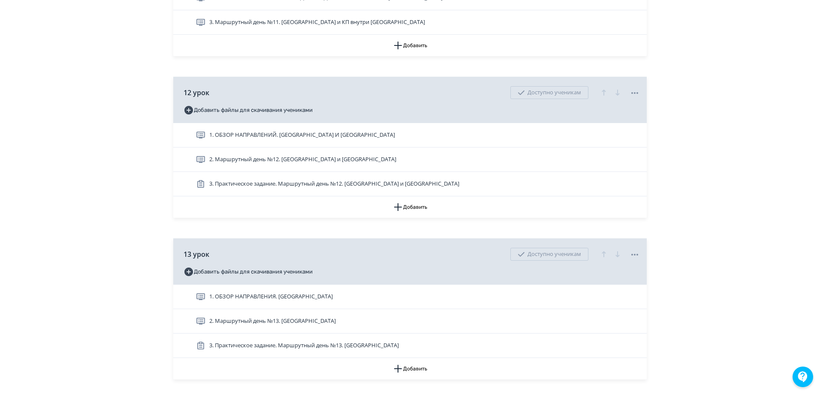
scroll to position [2624, 0]
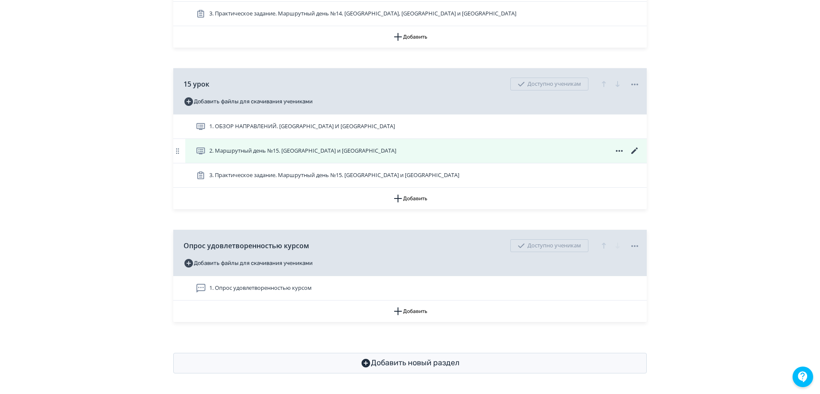
click at [637, 152] on icon at bounding box center [634, 151] width 10 height 10
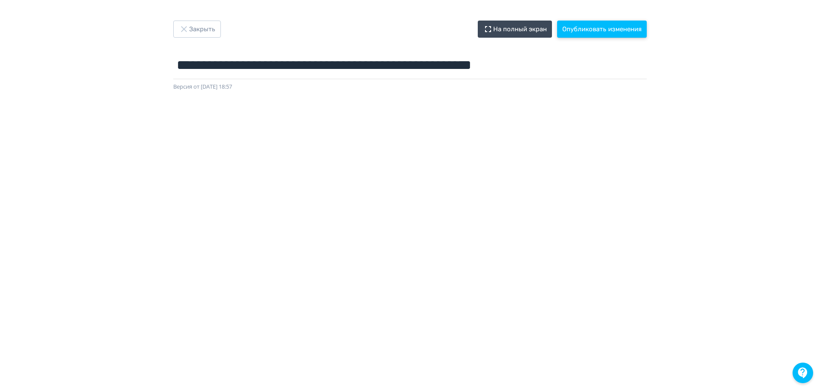
click at [618, 32] on button "Опубликовать изменения" at bounding box center [602, 29] width 90 height 17
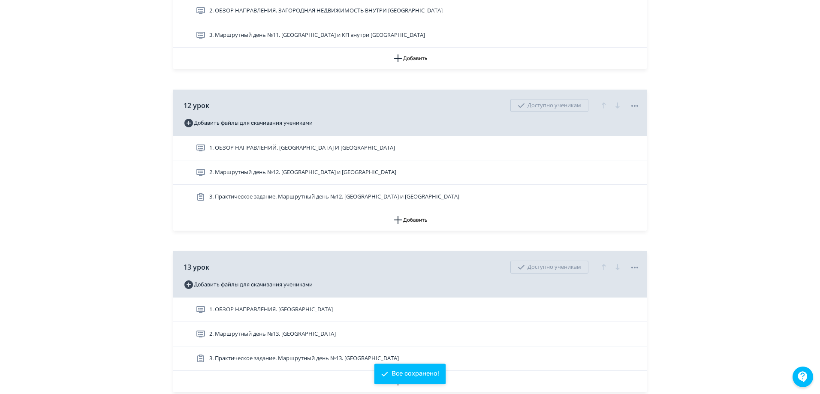
scroll to position [2624, 0]
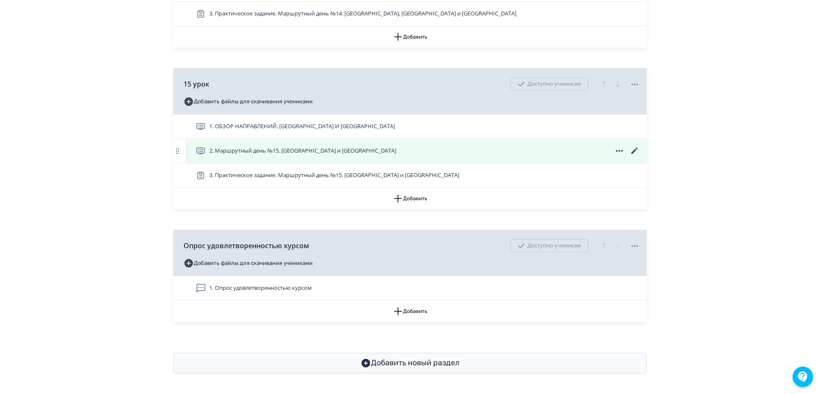
click at [294, 147] on span "2. Маршрутный день №15. [GEOGRAPHIC_DATA] и [GEOGRAPHIC_DATA]" at bounding box center [302, 151] width 187 height 9
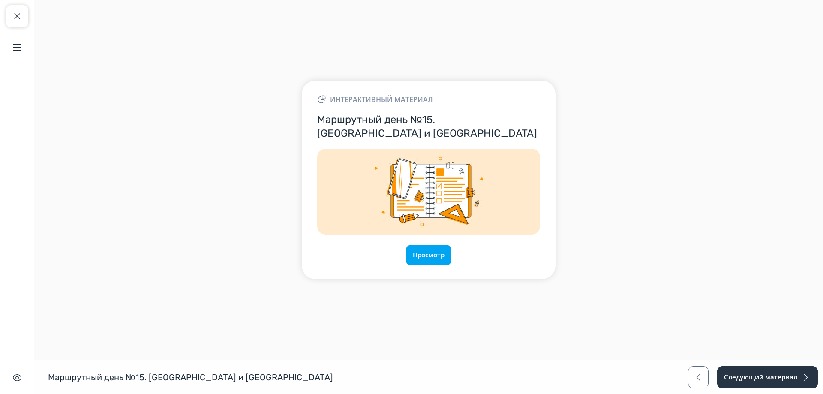
click at [430, 242] on div "Интерактивный материал Маршрутный день №15. Ленинградское и Куркинское шоссе Пр…" at bounding box center [429, 180] width 254 height 198
click at [431, 256] on button "Просмотр" at bounding box center [428, 255] width 46 height 21
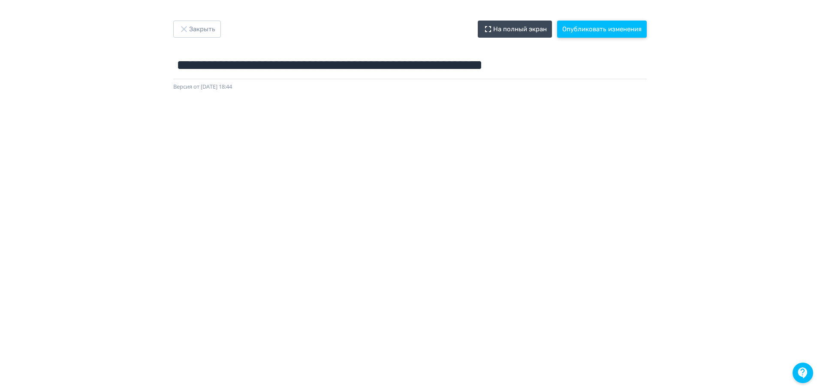
click at [583, 27] on button "Опубликовать изменения" at bounding box center [602, 29] width 90 height 17
